Goal: Find specific page/section: Find specific page/section

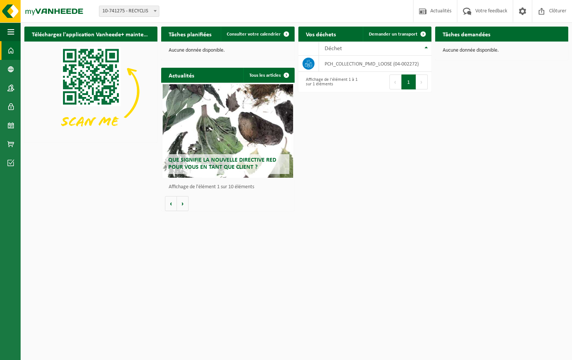
click at [455, 39] on h2 "Tâches demandées" at bounding box center [466, 34] width 63 height 15
click at [457, 35] on h2 "Tâches demandées" at bounding box center [466, 34] width 63 height 15
click at [457, 34] on h2 "Tâches demandées" at bounding box center [466, 34] width 63 height 15
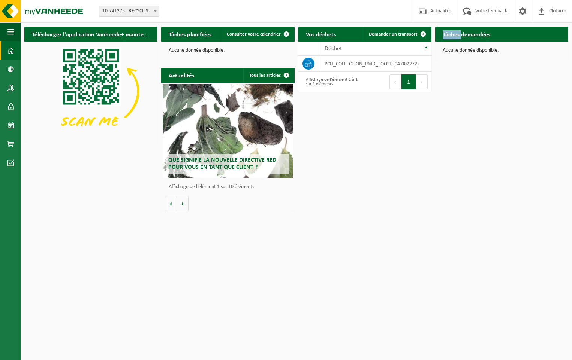
click at [455, 35] on h2 "Tâches demandées" at bounding box center [466, 34] width 63 height 15
click at [10, 122] on span at bounding box center [10, 125] width 7 height 19
